Goal: Find specific page/section: Find specific page/section

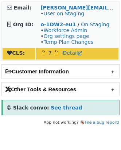
click at [55, 106] on strong "See thread" at bounding box center [66, 108] width 31 height 6
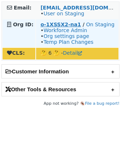
click at [64, 24] on strong "o-1XSSX2-na1" at bounding box center [60, 24] width 40 height 6
